Goal: Information Seeking & Learning: Check status

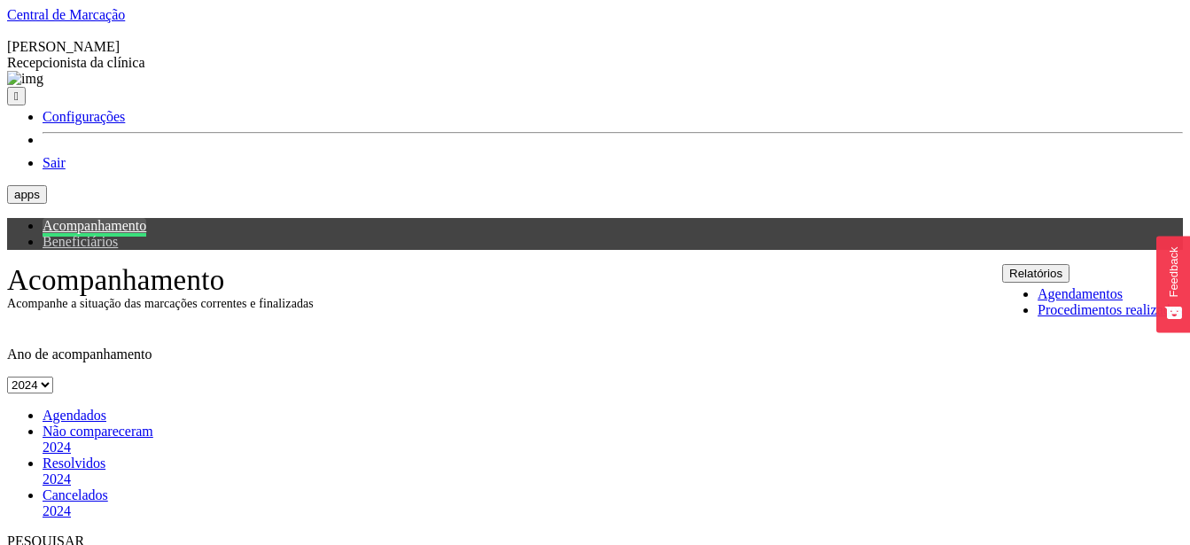
click at [1070, 264] on button "Relatórios" at bounding box center [1035, 273] width 67 height 19
click at [79, 408] on span "Agendados" at bounding box center [75, 415] width 64 height 15
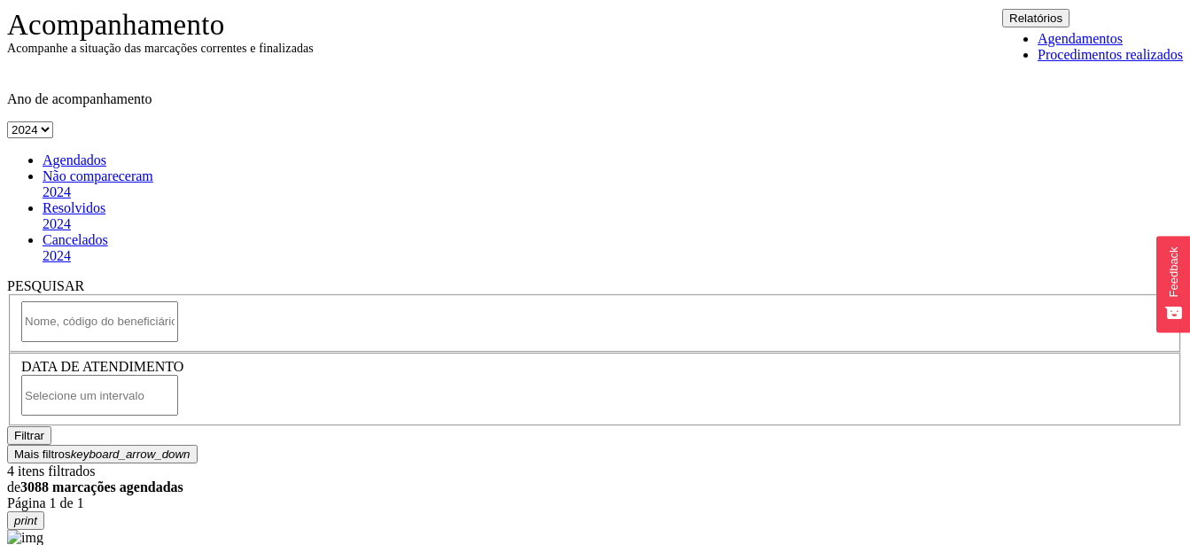
scroll to position [271, 0]
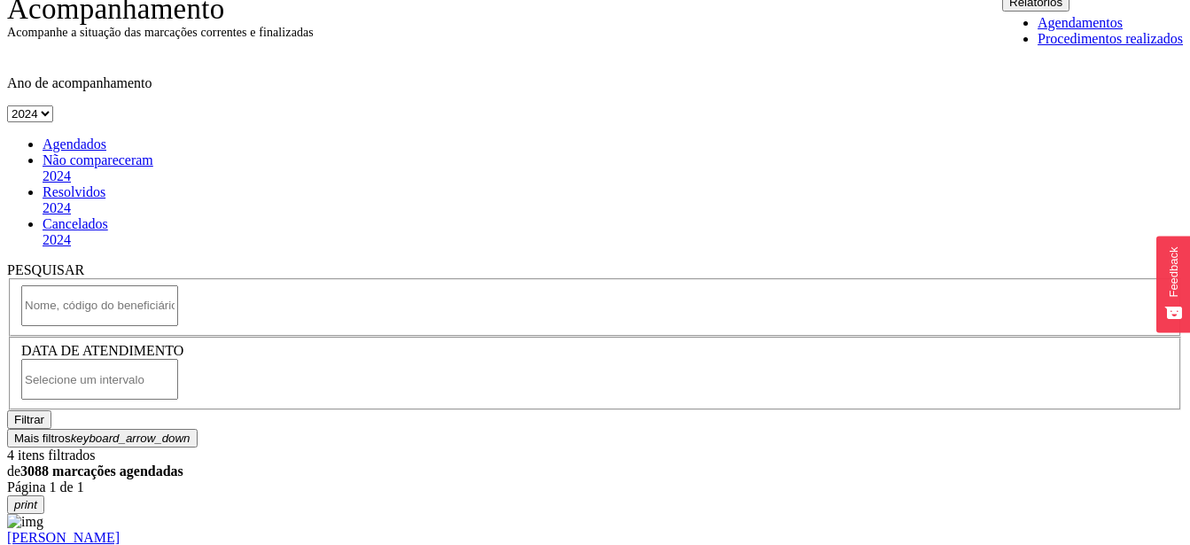
click at [178, 359] on input "text" at bounding box center [99, 379] width 157 height 41
click at [51, 410] on button "Filtrar" at bounding box center [29, 419] width 44 height 19
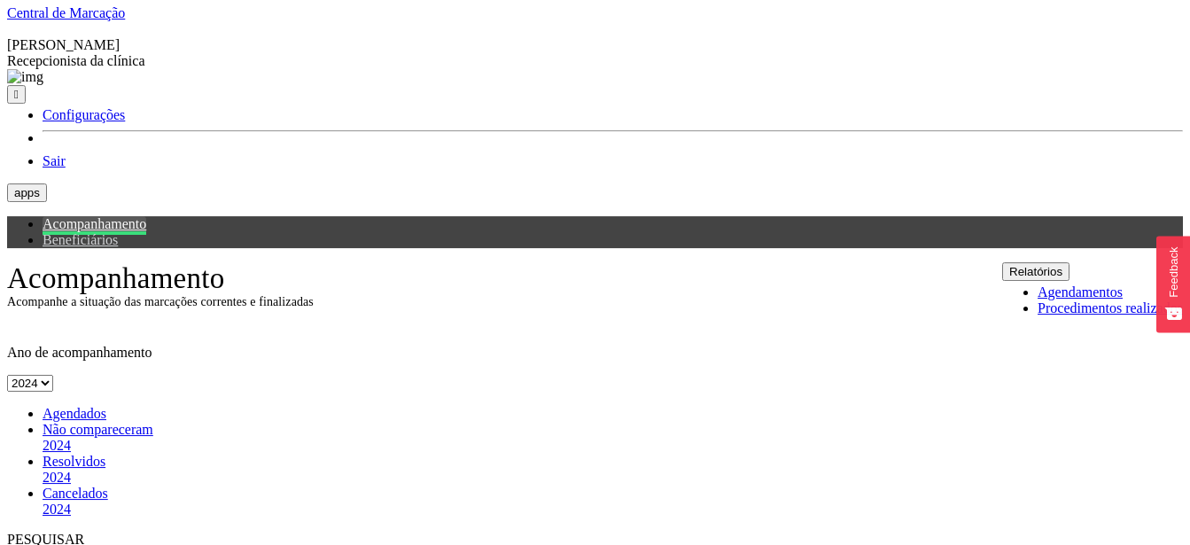
scroll to position [0, 0]
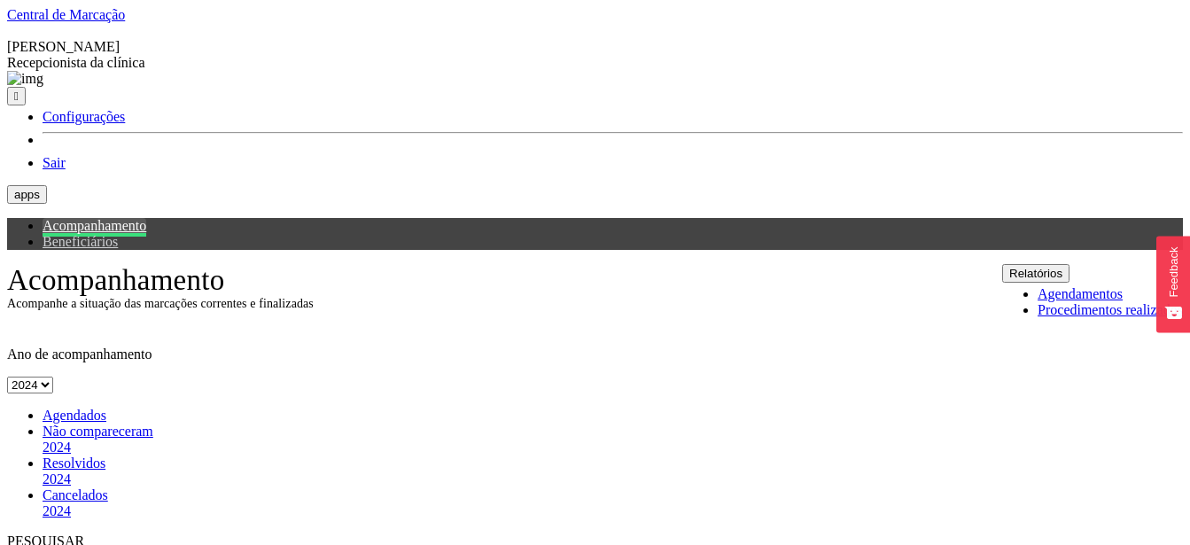
click at [1070, 264] on button "Relatórios" at bounding box center [1035, 273] width 67 height 19
click at [79, 408] on span "Agendados" at bounding box center [75, 415] width 64 height 15
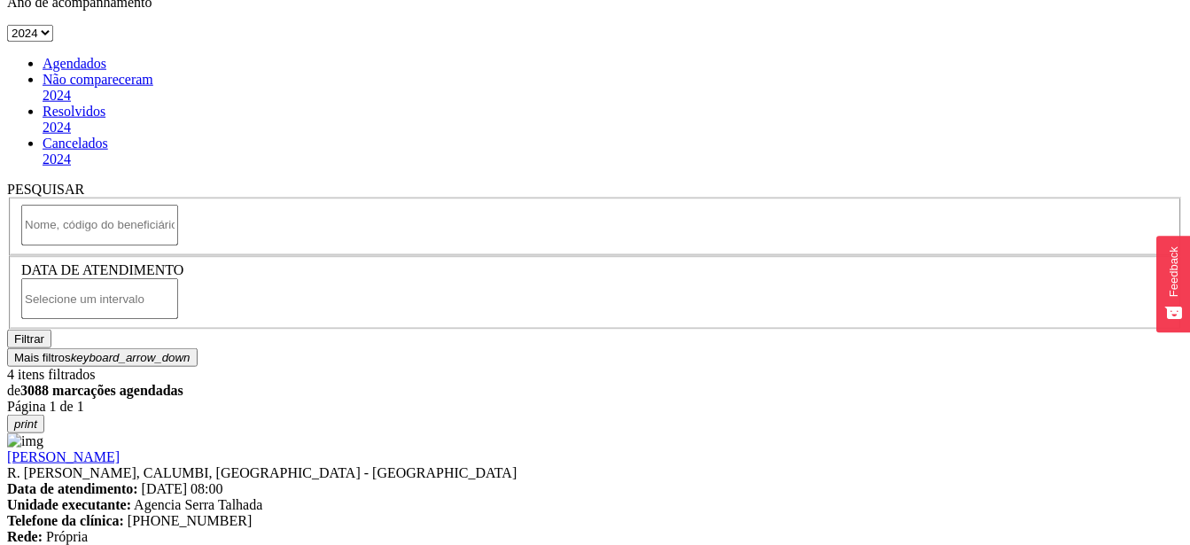
scroll to position [362, 0]
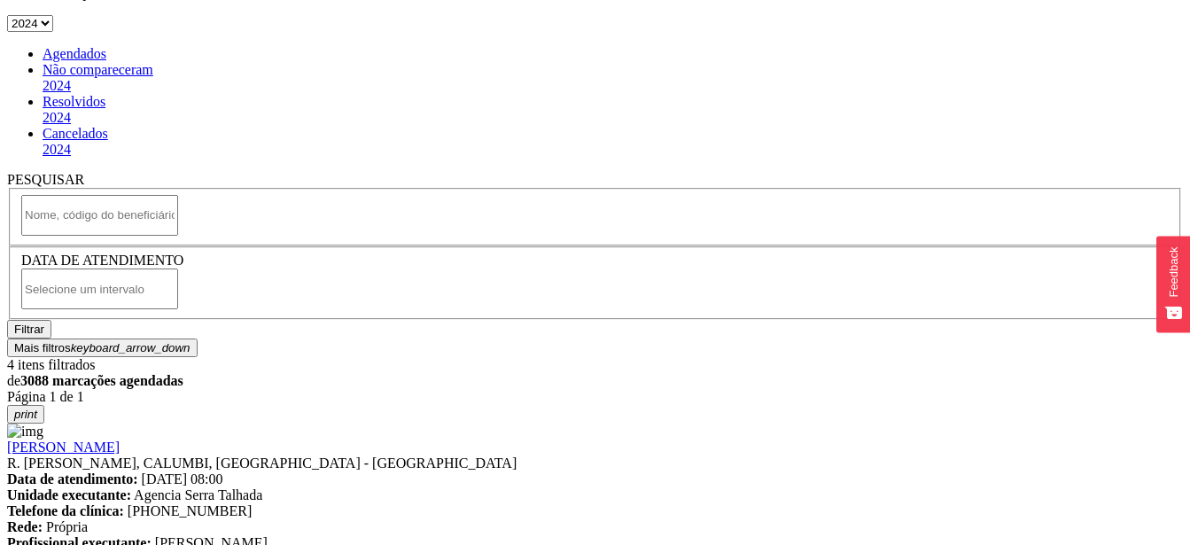
click at [178, 268] on input "text" at bounding box center [99, 288] width 157 height 41
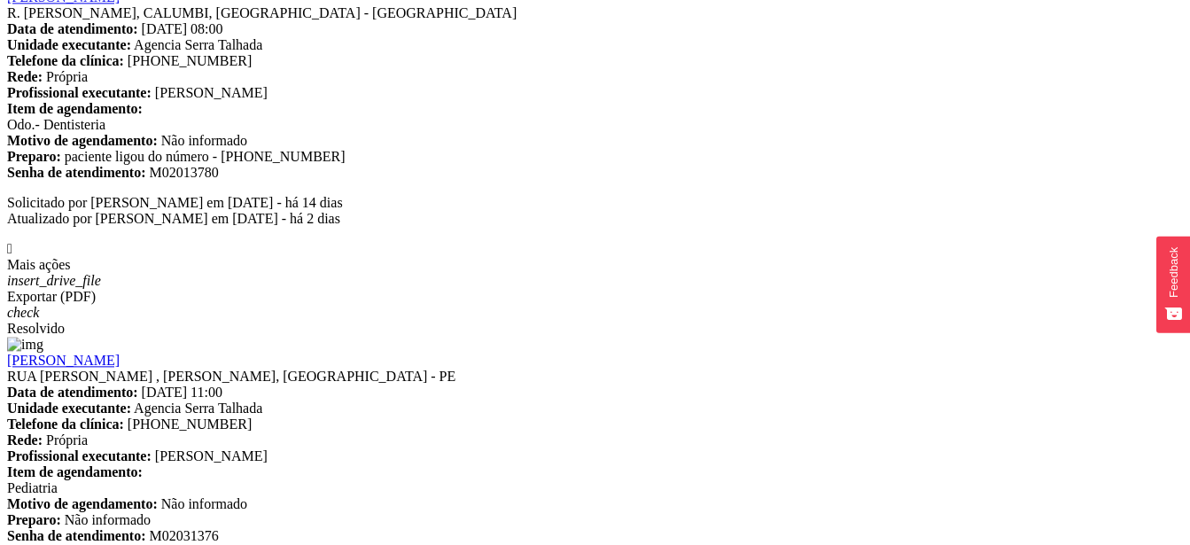
scroll to position [813, 0]
